Goal: Navigation & Orientation: Find specific page/section

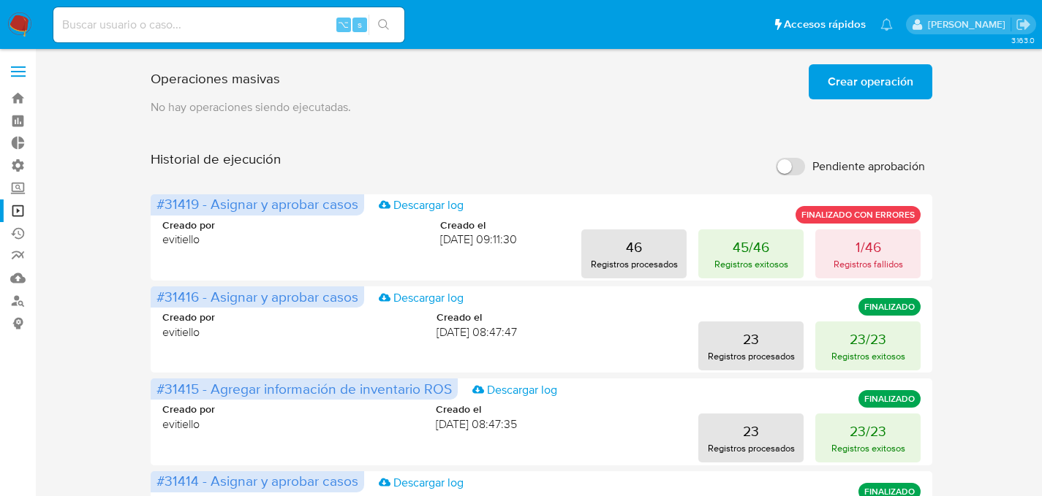
click at [18, 20] on img at bounding box center [19, 24] width 25 height 25
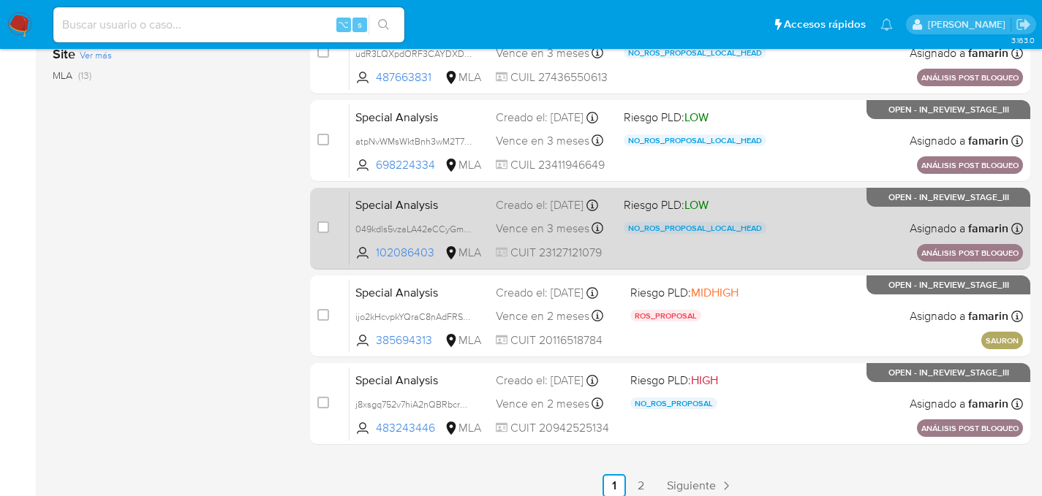
scroll to position [710, 0]
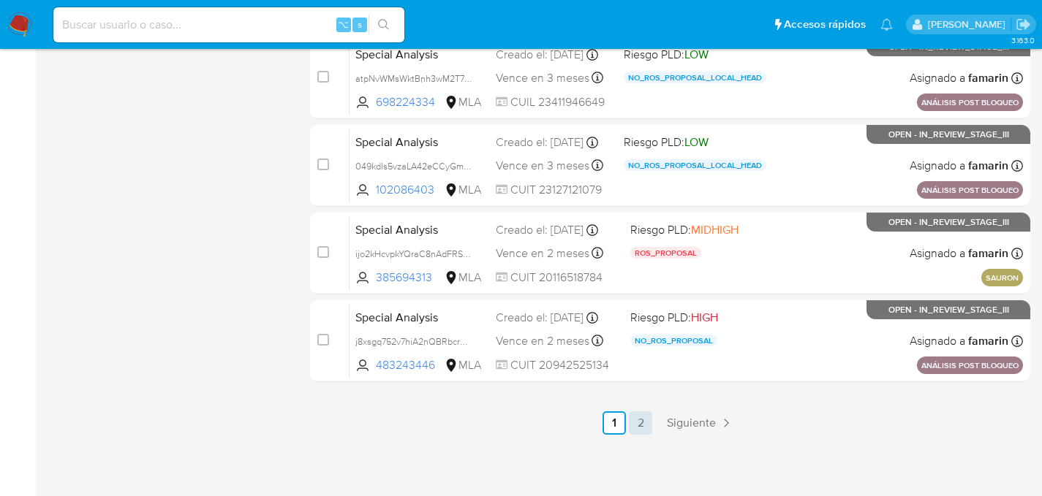
click at [638, 426] on link "2" at bounding box center [640, 423] width 23 height 23
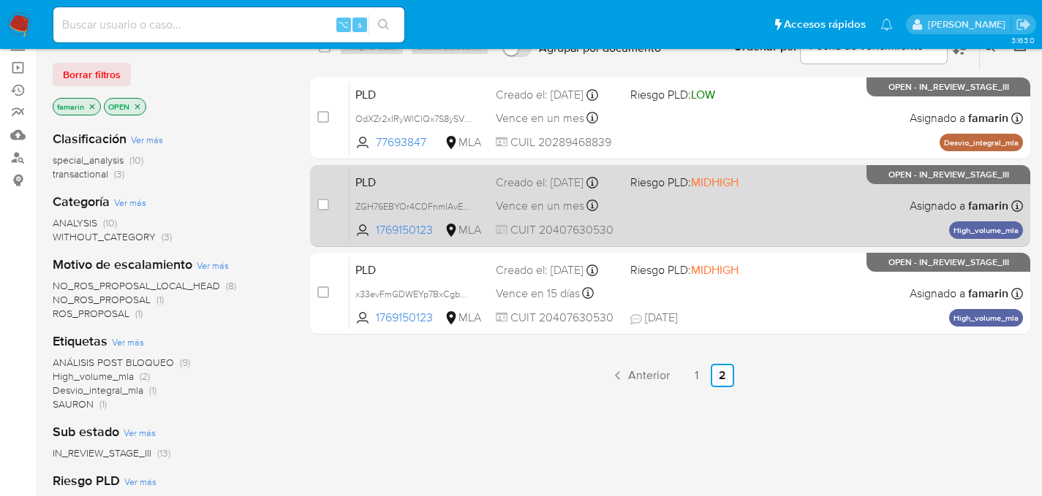
scroll to position [48, 0]
